Goal: Communication & Community: Answer question/provide support

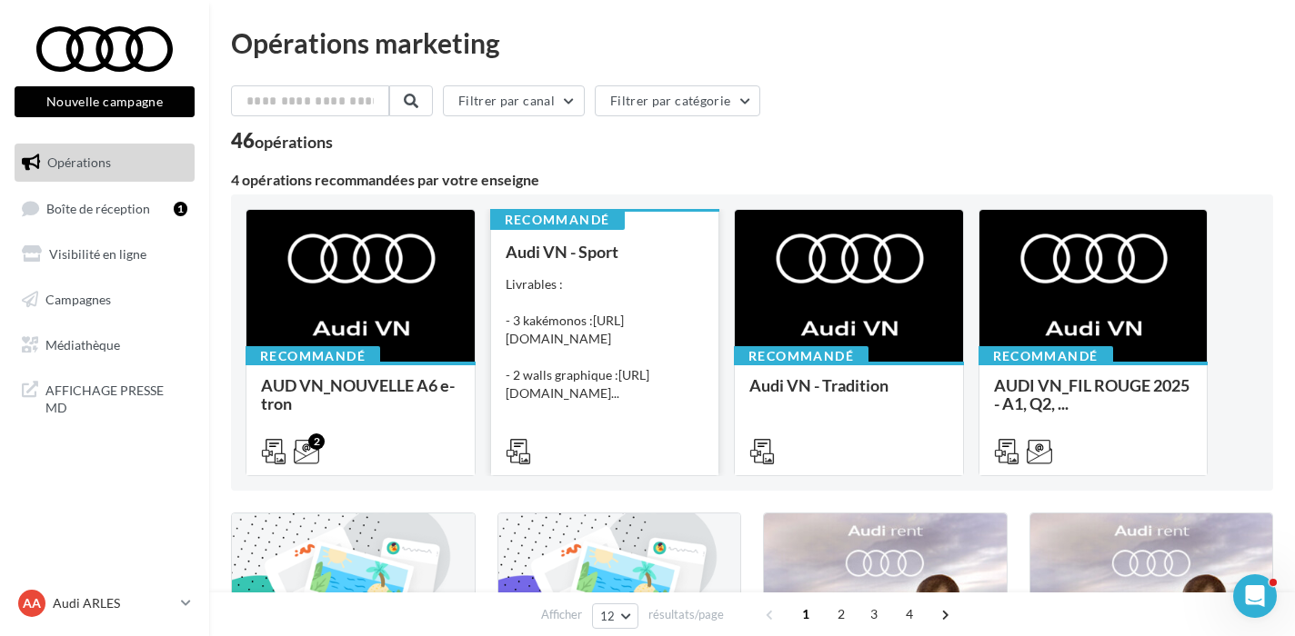
scroll to position [292, 0]
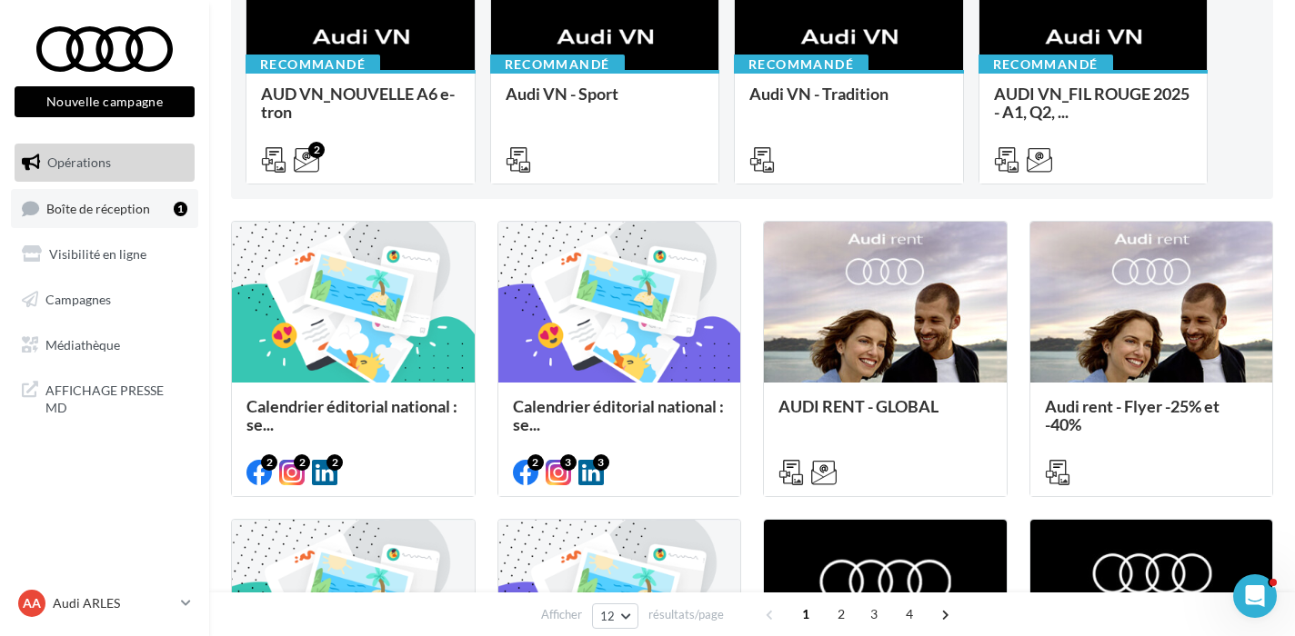
click at [86, 215] on link "Boîte de réception 1" at bounding box center [104, 208] width 187 height 39
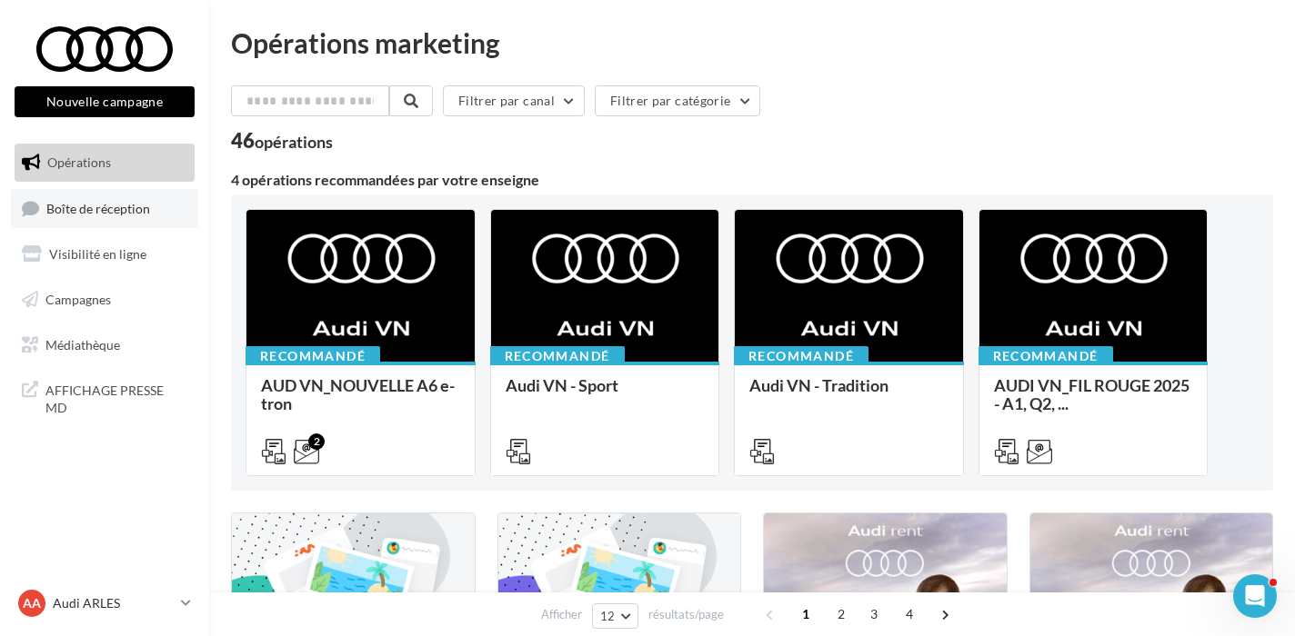
click at [122, 216] on link "Boîte de réception" at bounding box center [104, 208] width 187 height 39
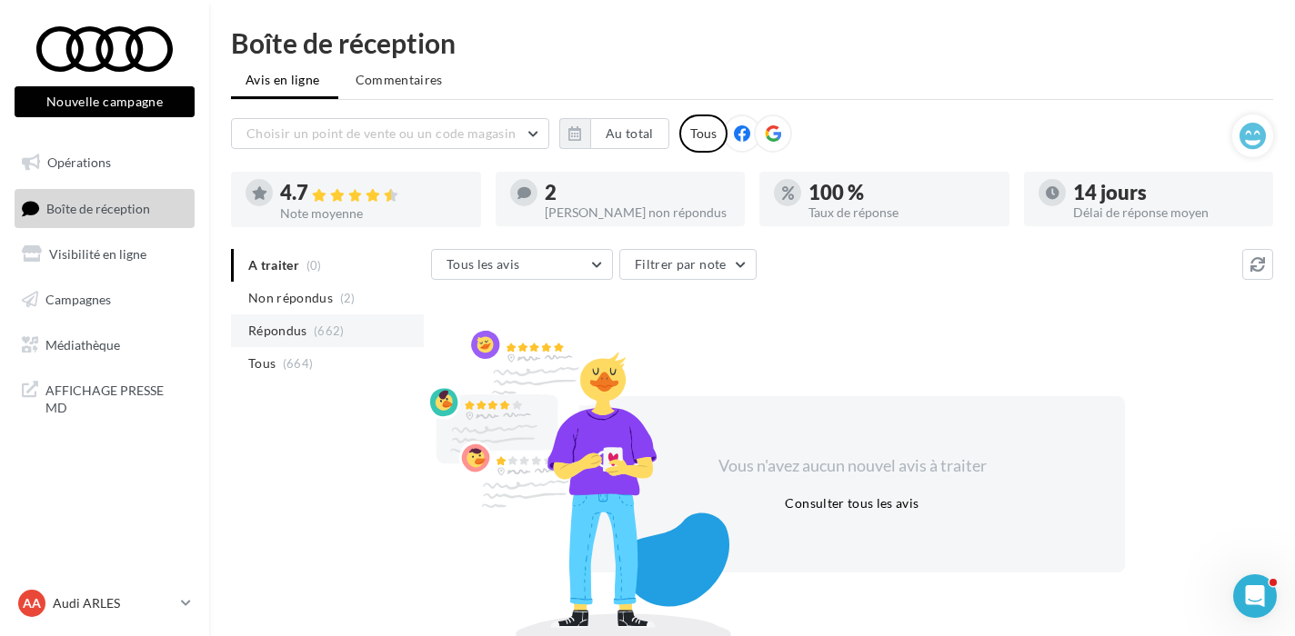
click at [285, 343] on li "Répondus (662)" at bounding box center [327, 331] width 193 height 33
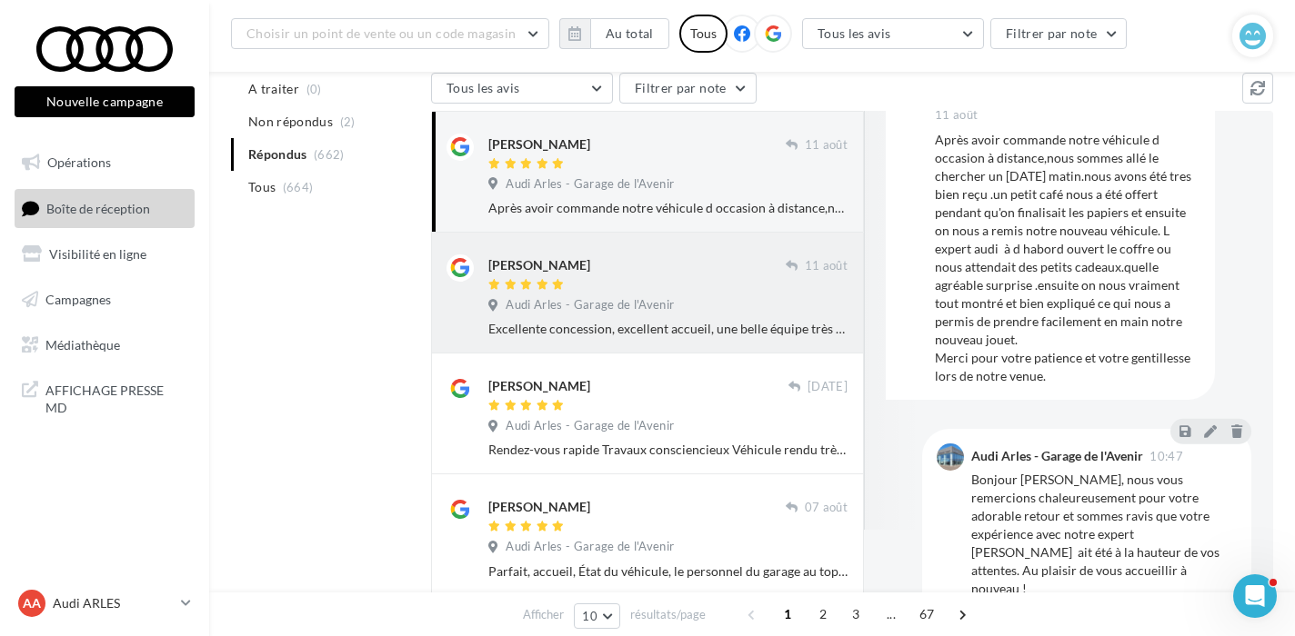
scroll to position [185, 0]
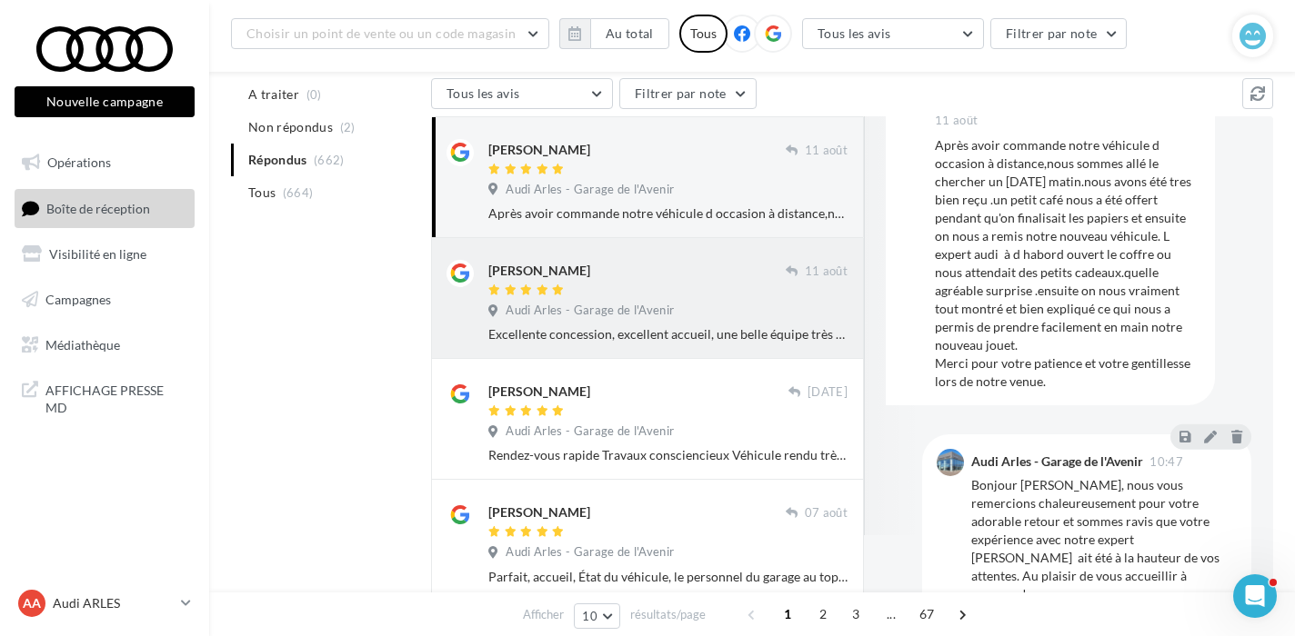
click at [665, 323] on div "Denis Michollet 11 août Audi Arles - Garage de l'Avenir Excellente concession, …" at bounding box center [667, 302] width 359 height 84
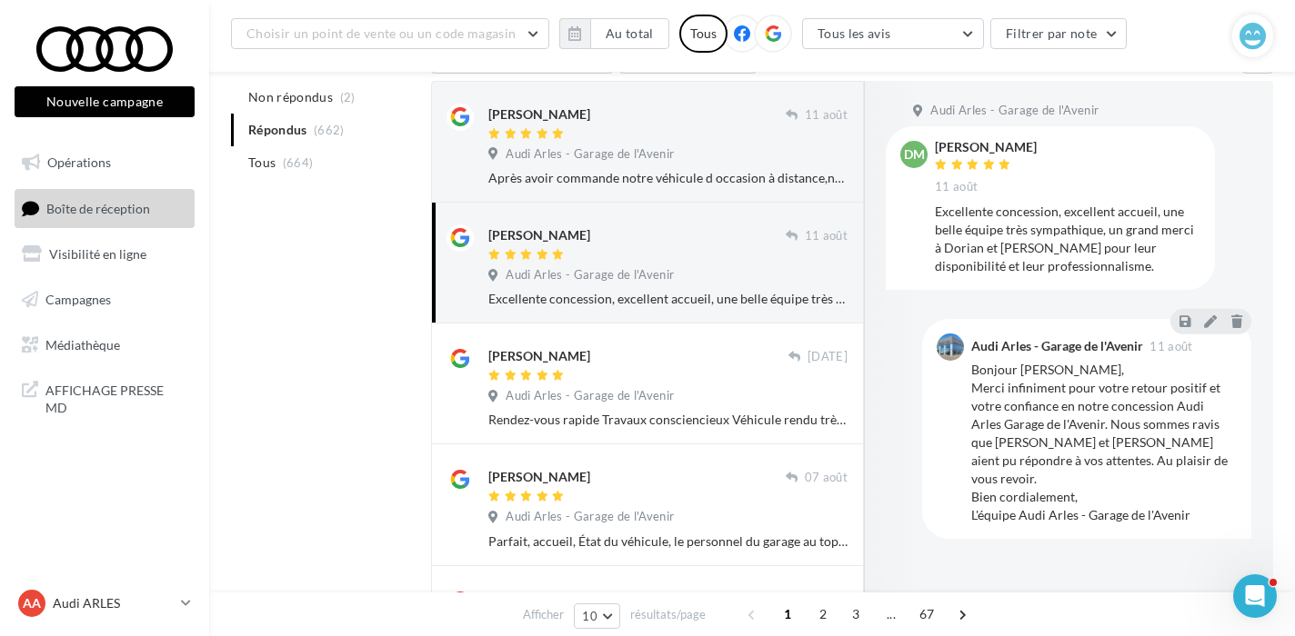
scroll to position [223, 0]
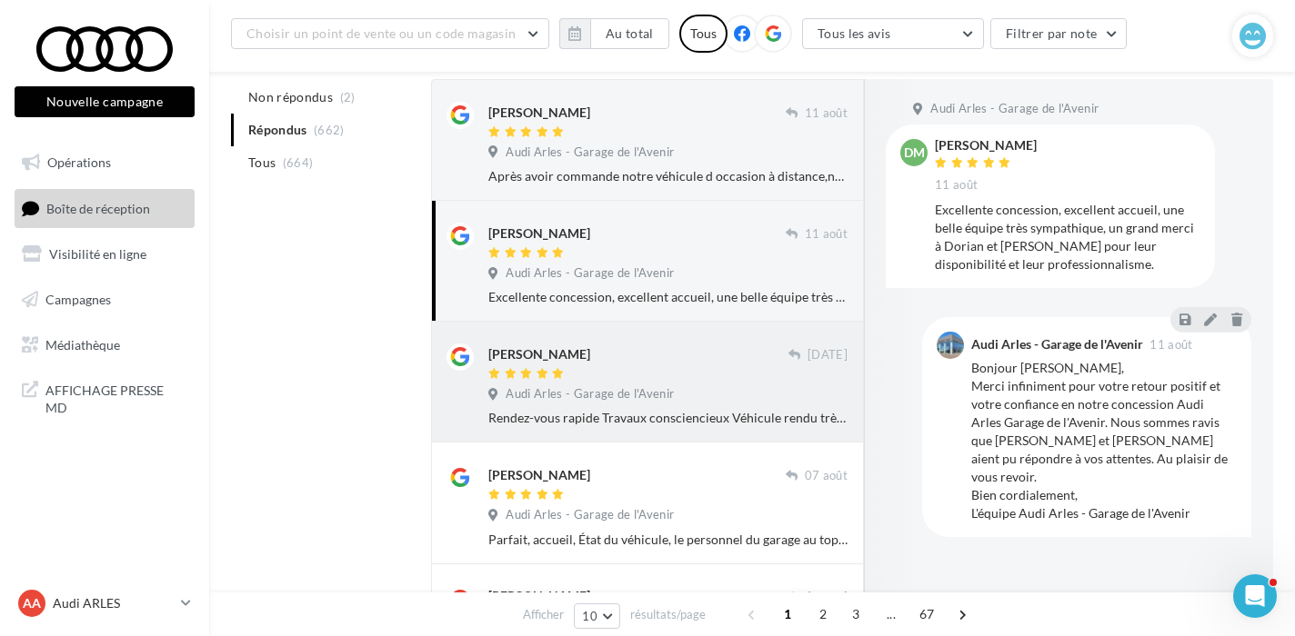
click at [694, 365] on div "Evelyne Chamas" at bounding box center [638, 363] width 300 height 38
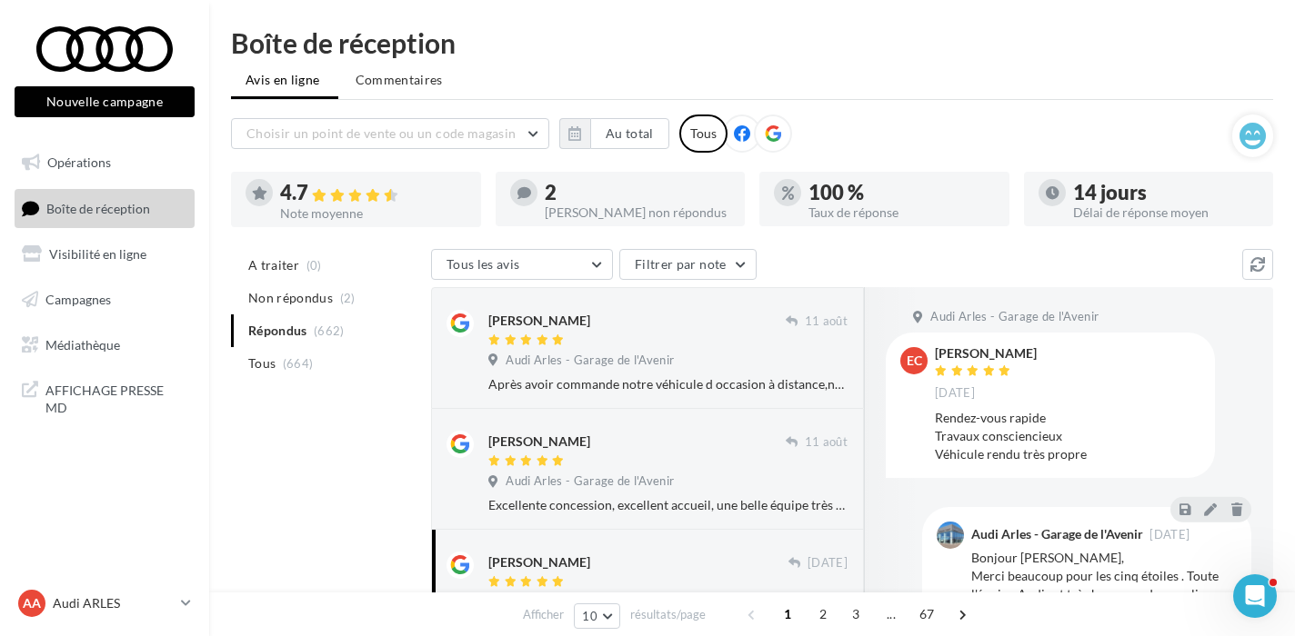
scroll to position [0, 0]
click at [100, 596] on p "Audi ARLES" at bounding box center [113, 604] width 121 height 18
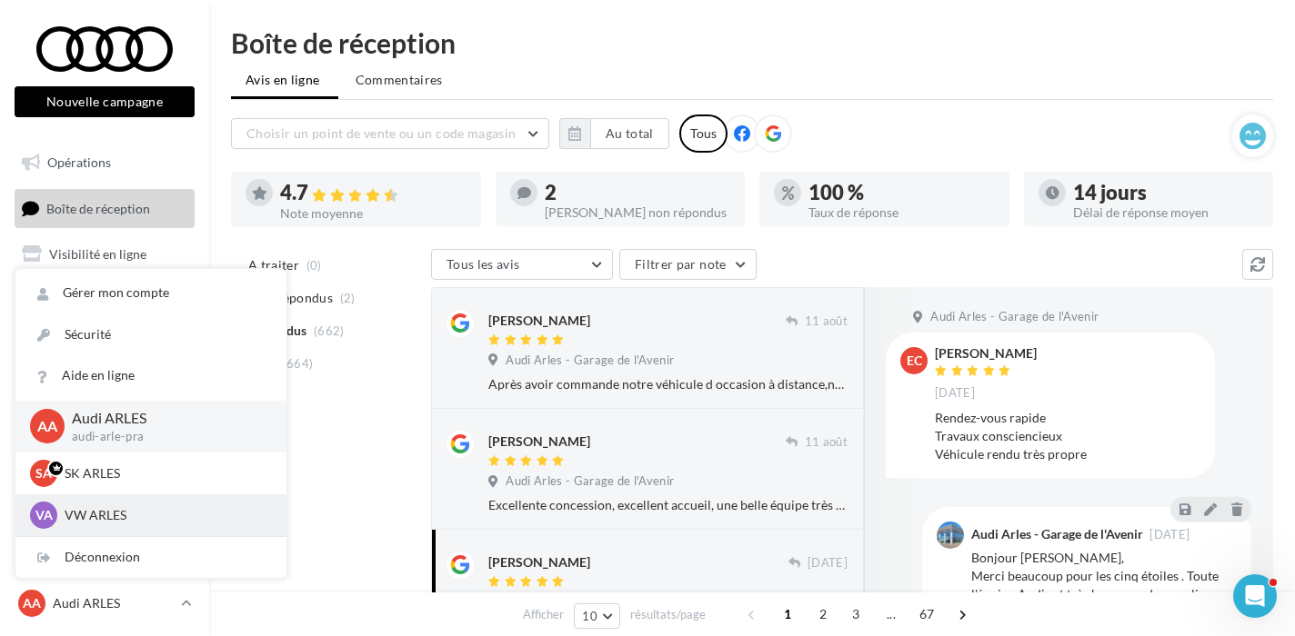
click at [155, 503] on div "VA VW ARLES vw-arl-pra" at bounding box center [151, 515] width 242 height 27
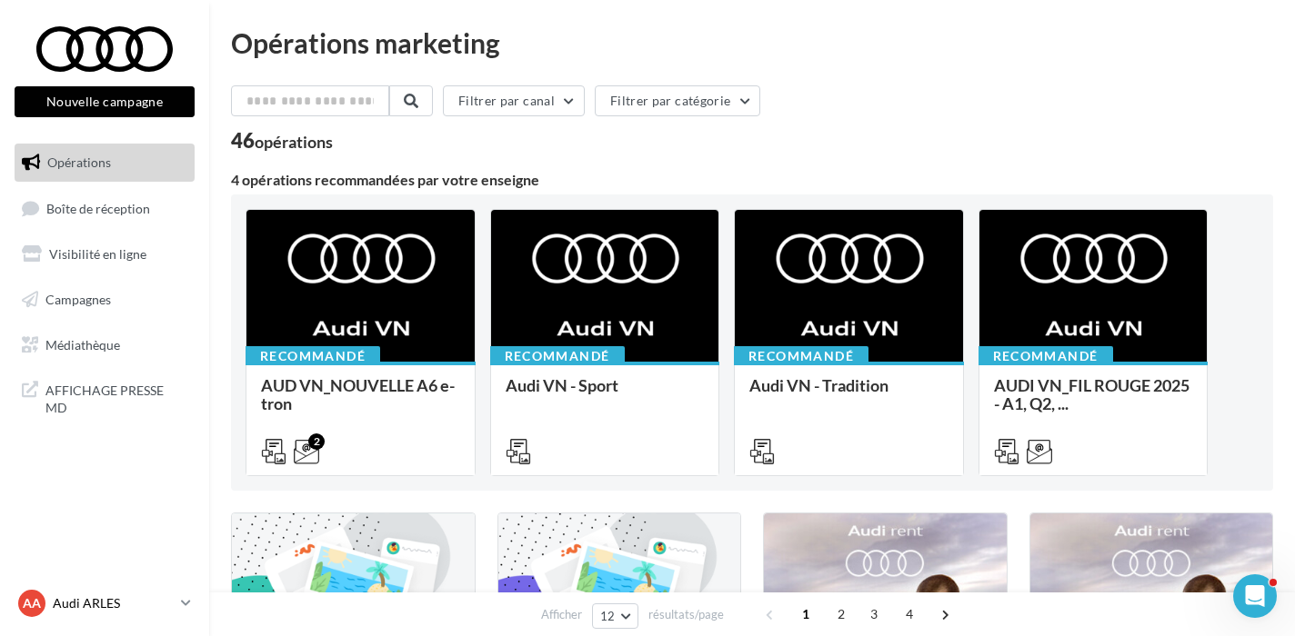
click at [115, 608] on p "Audi ARLES" at bounding box center [113, 604] width 121 height 18
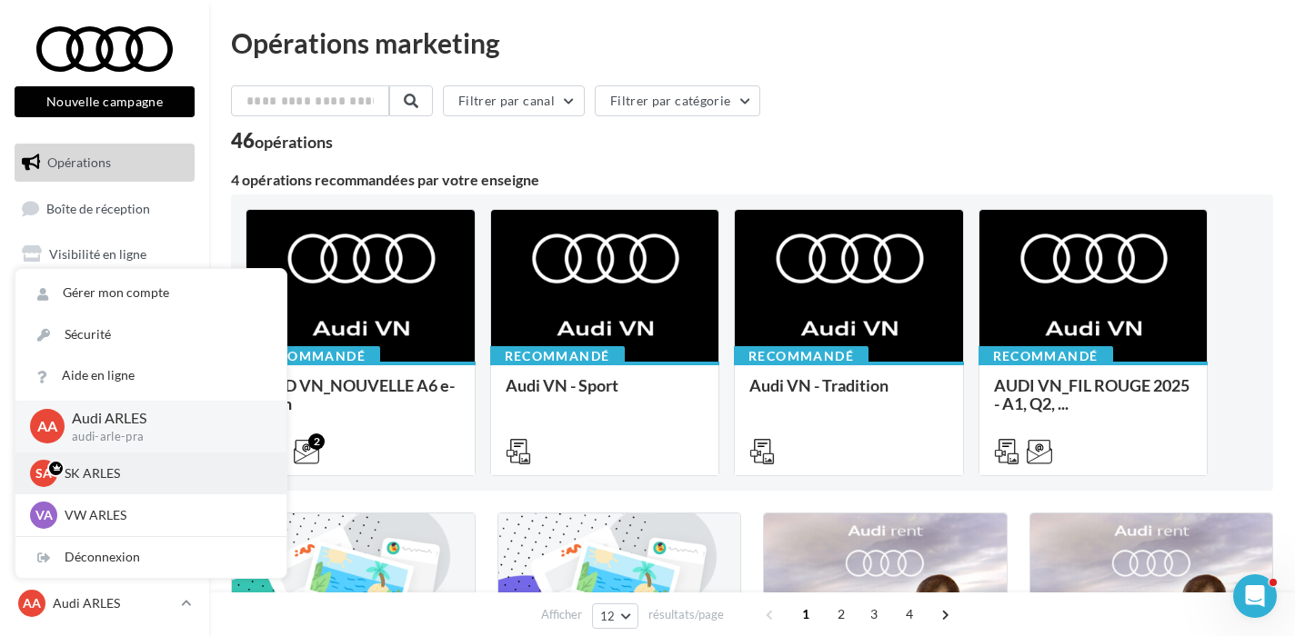
click at [136, 488] on div "SA SK ARLES [PERSON_NAME]-ppra" at bounding box center [150, 474] width 271 height 42
click at [138, 479] on p "SK ARLES" at bounding box center [165, 474] width 200 height 18
